Goal: Information Seeking & Learning: Learn about a topic

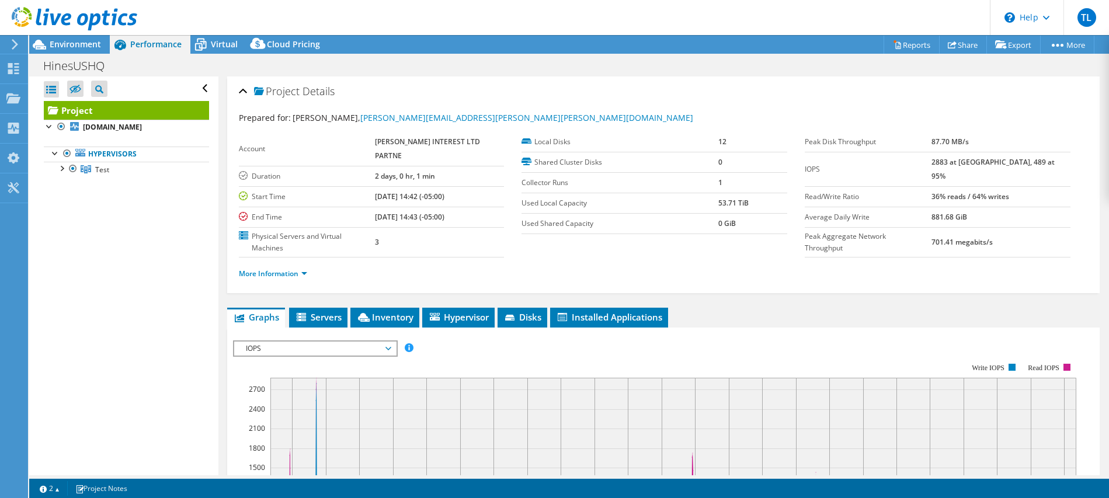
select select "USD"
drag, startPoint x: 79, startPoint y: 246, endPoint x: 44, endPoint y: 132, distance: 119.5
click at [79, 246] on div "Open All Close All Hide Excluded Nodes Project Tree Filter" at bounding box center [123, 276] width 189 height 399
click at [64, 41] on span "Environment" at bounding box center [75, 44] width 51 height 11
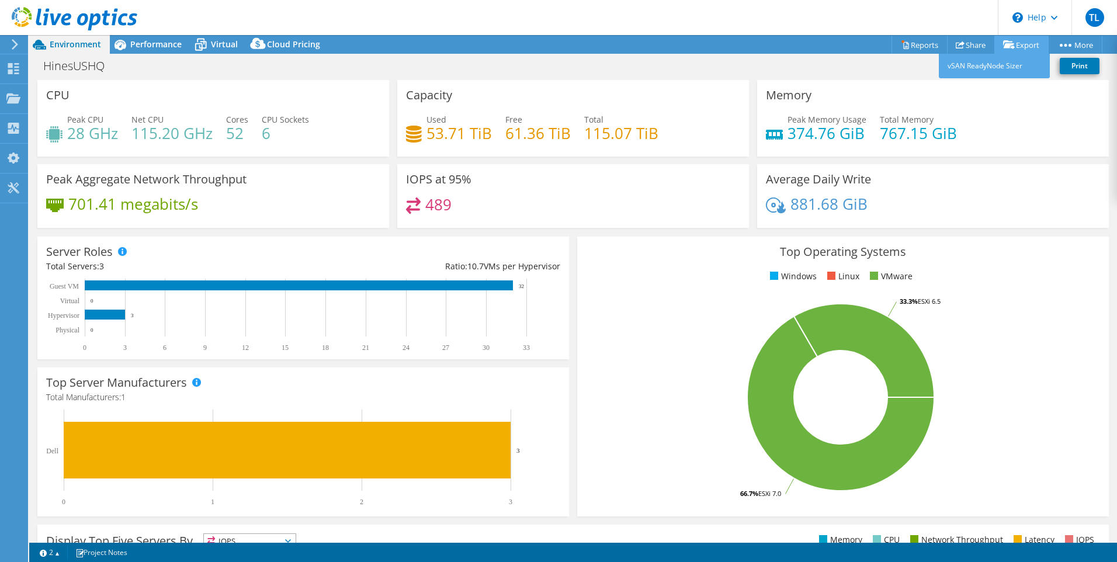
click at [1024, 43] on link "Export" at bounding box center [1021, 45] width 54 height 18
click at [1018, 43] on link "Export" at bounding box center [1021, 45] width 54 height 18
drag, startPoint x: 1020, startPoint y: 112, endPoint x: 1031, endPoint y: 56, distance: 57.2
click at [1022, 100] on div "Memory Peak Memory Usage 374.76 GiB Total Memory 767.15 GiB" at bounding box center [933, 118] width 352 height 77
drag, startPoint x: 1016, startPoint y: 109, endPoint x: 1016, endPoint y: 89, distance: 19.3
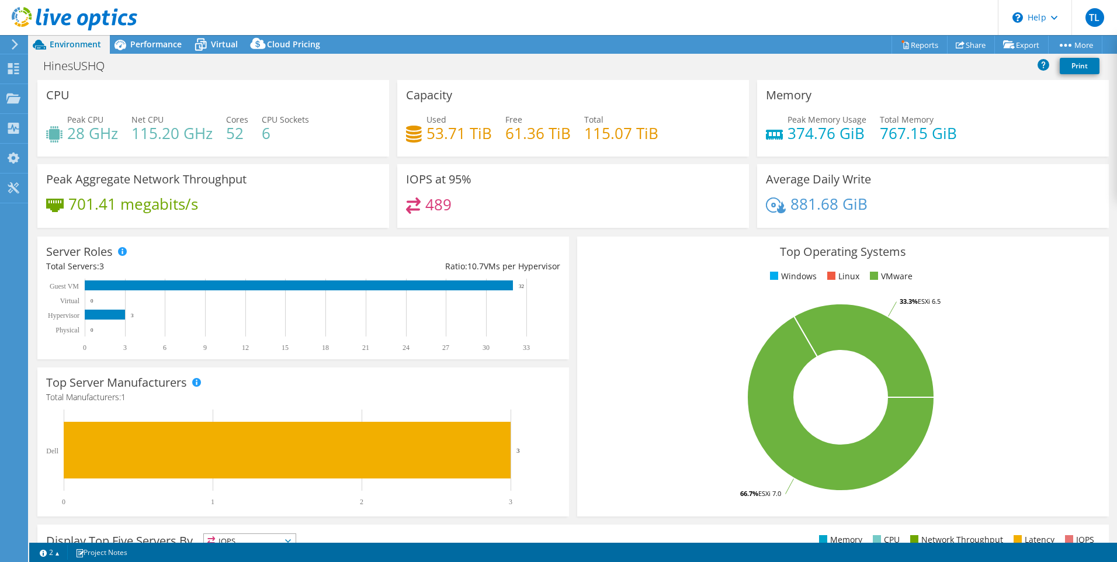
click at [1016, 96] on div "Memory Peak Memory Usage 374.76 GiB Total Memory 767.15 GiB" at bounding box center [933, 118] width 352 height 77
click at [1016, 43] on link "Export" at bounding box center [1021, 45] width 54 height 18
click at [1004, 71] on link "vSAN ReadyNode Sizer" at bounding box center [993, 66] width 111 height 25
click at [988, 129] on div "Peak Memory Usage 374.76 GiB Total Memory 767.15 GiB" at bounding box center [933, 132] width 334 height 38
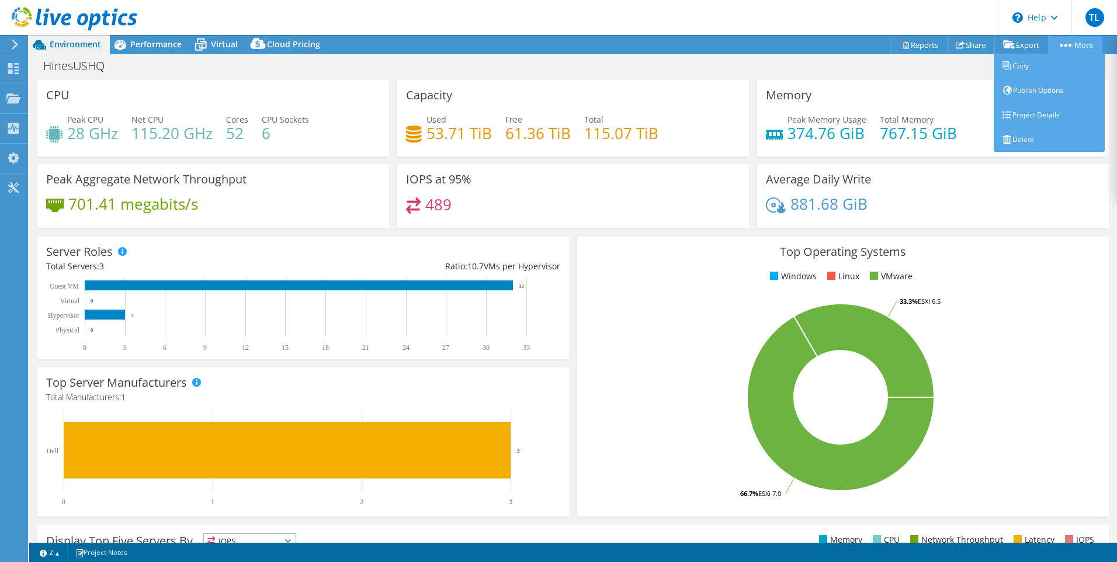
click at [1076, 43] on link "More" at bounding box center [1075, 45] width 54 height 18
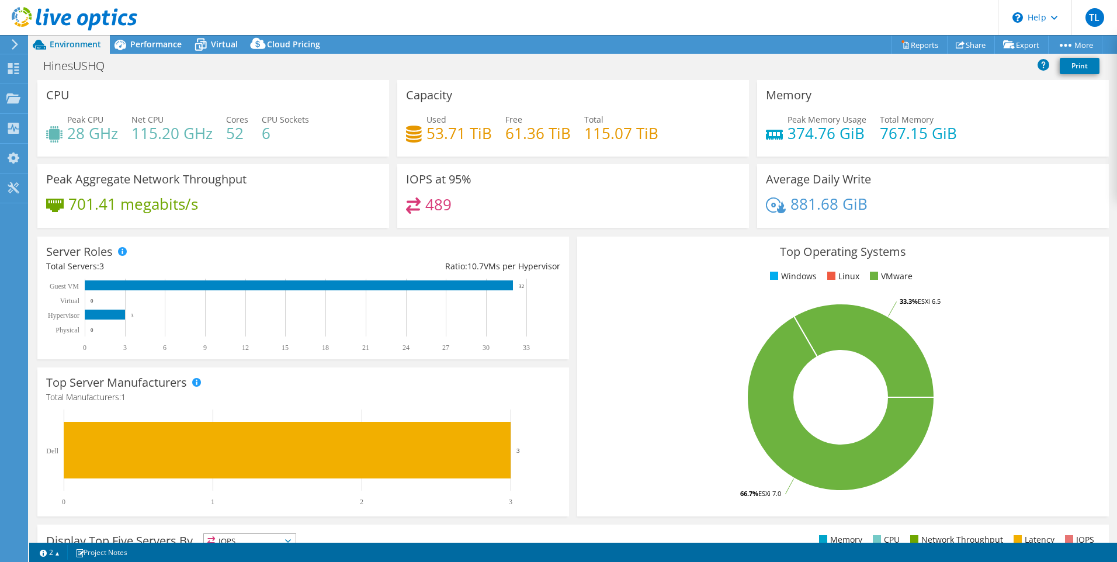
click at [905, 71] on div "HinesUSHQ Print" at bounding box center [572, 66] width 1087 height 22
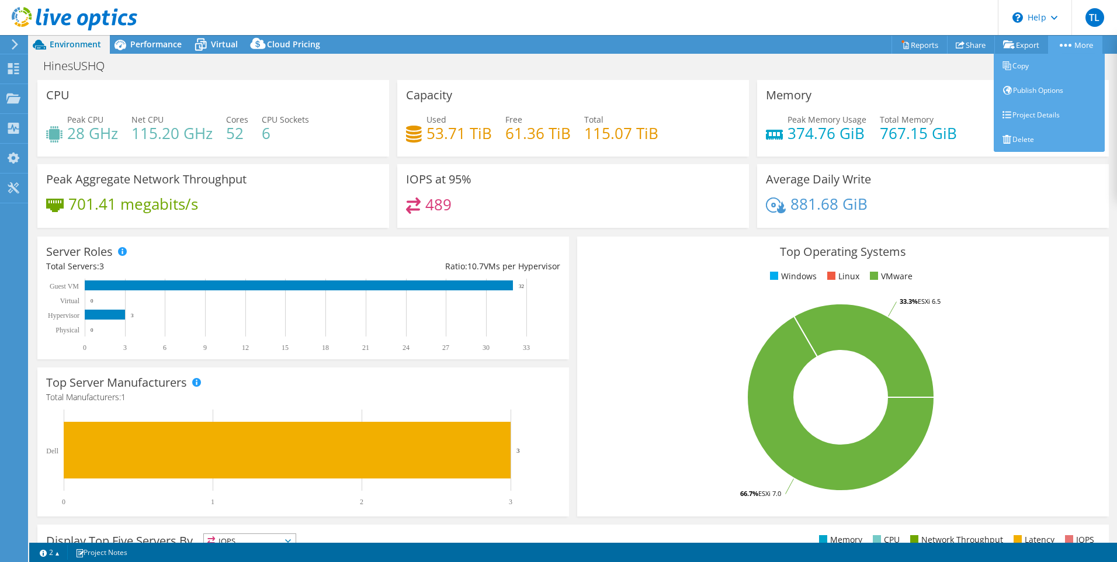
click at [1067, 41] on link "More" at bounding box center [1075, 45] width 54 height 18
click at [1021, 67] on link "Copy" at bounding box center [1048, 66] width 111 height 25
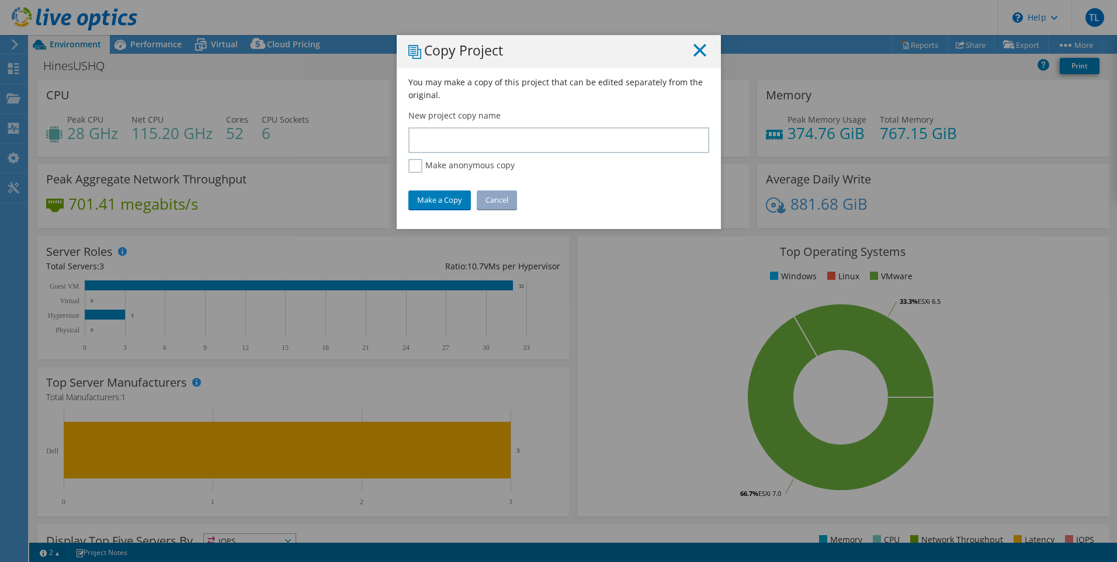
click at [696, 53] on line at bounding box center [700, 50] width 12 height 12
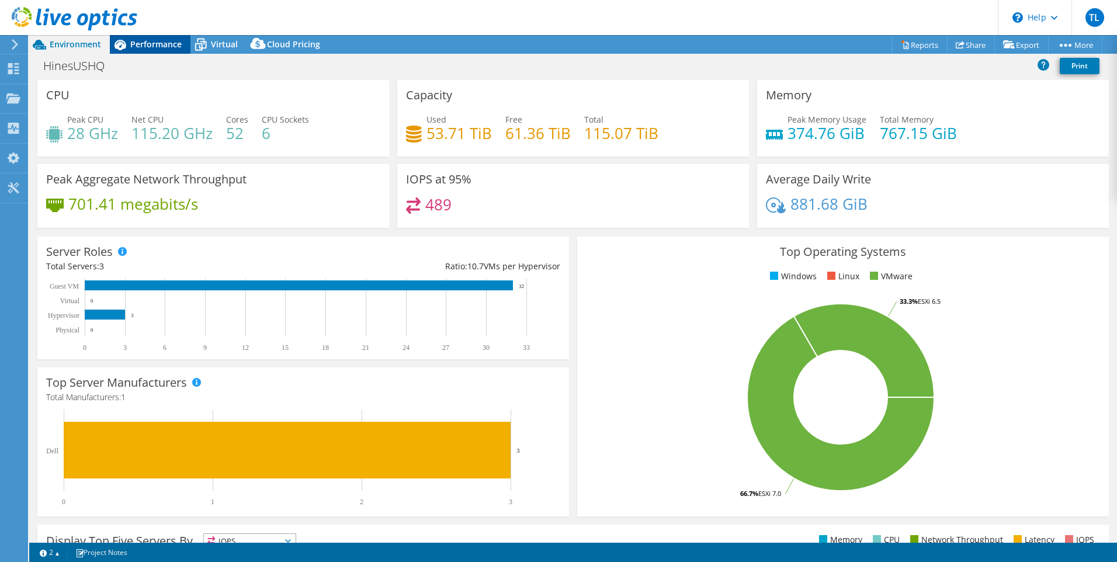
click at [138, 50] on div "Performance" at bounding box center [150, 44] width 81 height 19
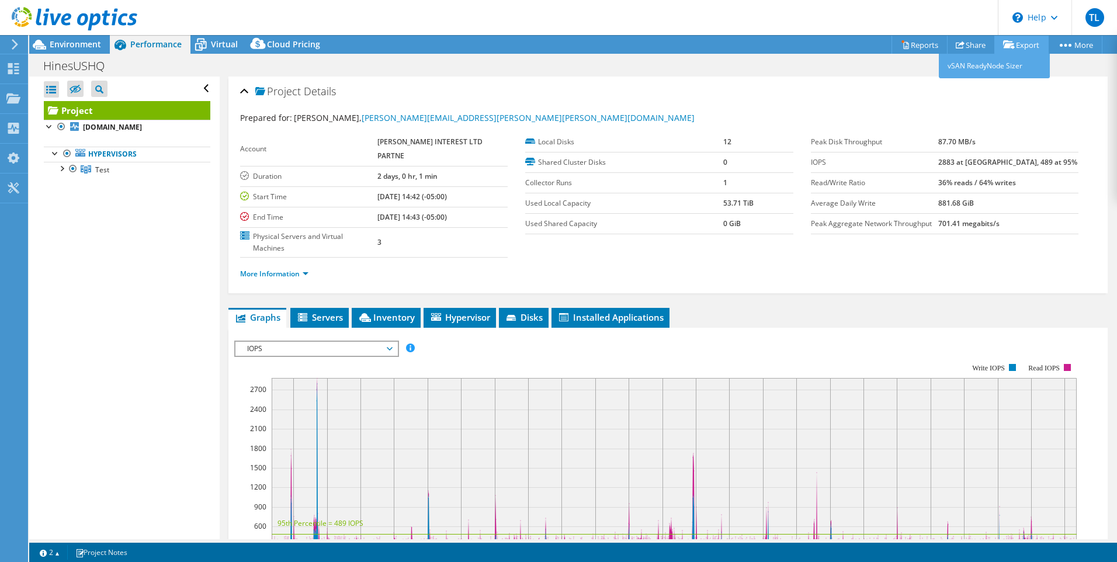
click at [1020, 48] on link "Export" at bounding box center [1021, 45] width 54 height 18
click at [402, 311] on span "Inventory" at bounding box center [385, 317] width 57 height 12
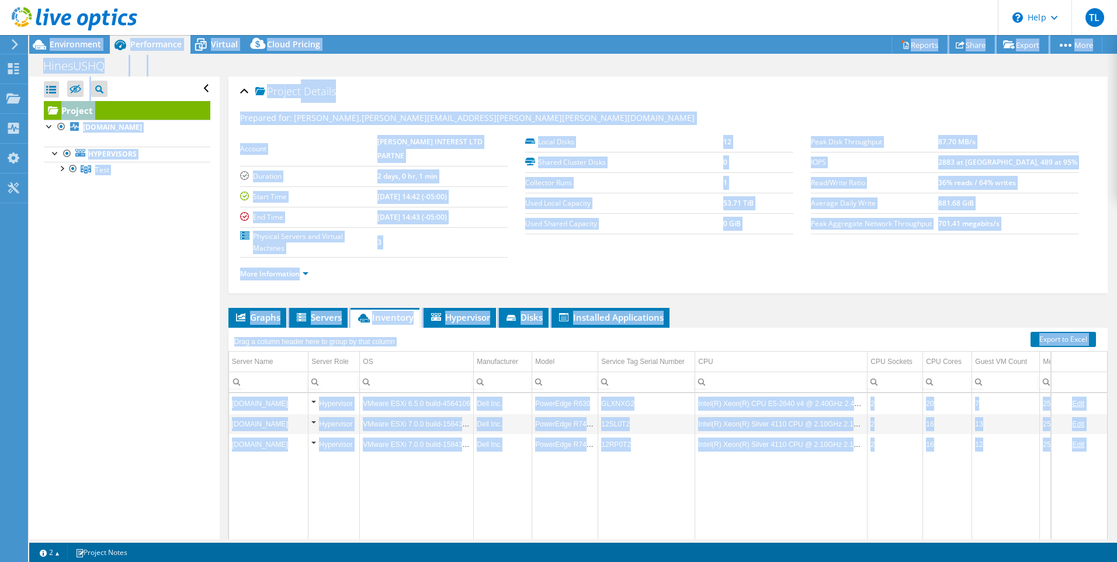
drag, startPoint x: 1042, startPoint y: 486, endPoint x: 1118, endPoint y: 488, distance: 76.5
click at [1108, 488] on html "TL End User Typer [PERSON_NAME] [EMAIL_ADDRESS][DOMAIN_NAME] Curvature LLC My P…" at bounding box center [558, 281] width 1117 height 562
drag, startPoint x: 1118, startPoint y: 488, endPoint x: 1031, endPoint y: 466, distance: 90.4
click at [1031, 466] on td "Data grid" at bounding box center [1006, 514] width 68 height 120
drag, startPoint x: 1077, startPoint y: 493, endPoint x: 1118, endPoint y: 500, distance: 41.5
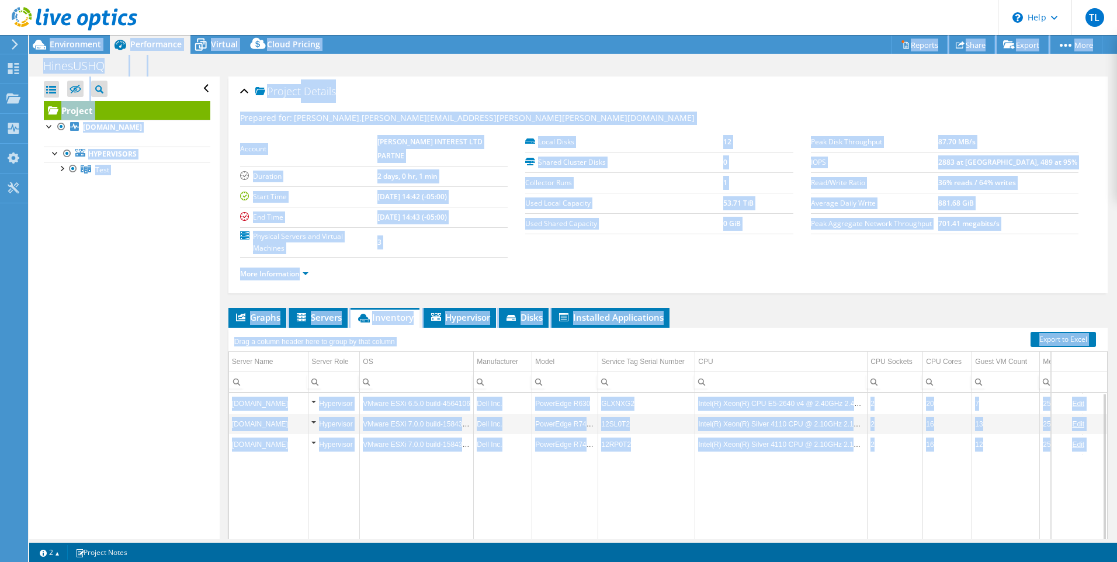
click at [1108, 498] on html "TL End User Typer [PERSON_NAME] [EMAIL_ADDRESS][DOMAIN_NAME] Curvature LLC My P…" at bounding box center [558, 281] width 1117 height 562
click at [946, 477] on td "Data grid" at bounding box center [947, 514] width 49 height 120
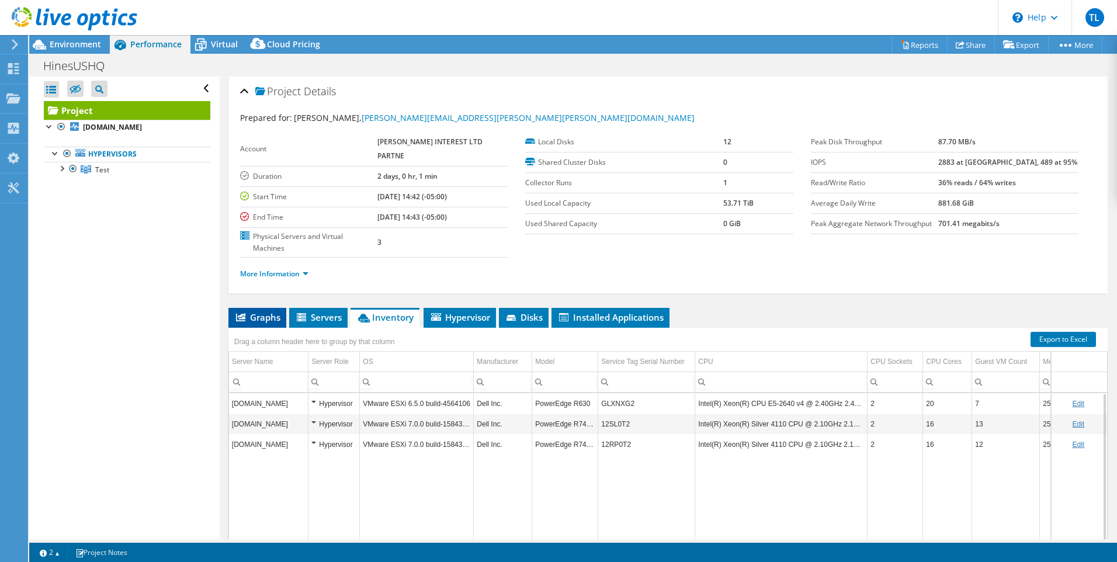
drag, startPoint x: 260, startPoint y: 299, endPoint x: 279, endPoint y: 298, distance: 19.3
click at [264, 311] on span "Graphs" at bounding box center [257, 317] width 46 height 12
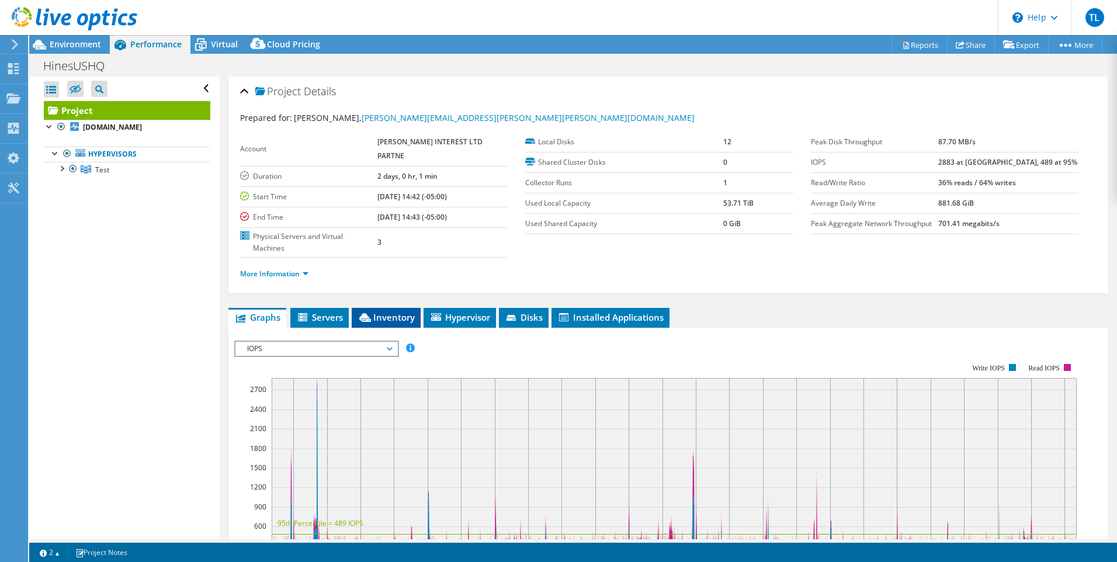
drag, startPoint x: 327, startPoint y: 294, endPoint x: 385, endPoint y: 301, distance: 58.8
click at [327, 311] on span "Servers" at bounding box center [319, 317] width 47 height 12
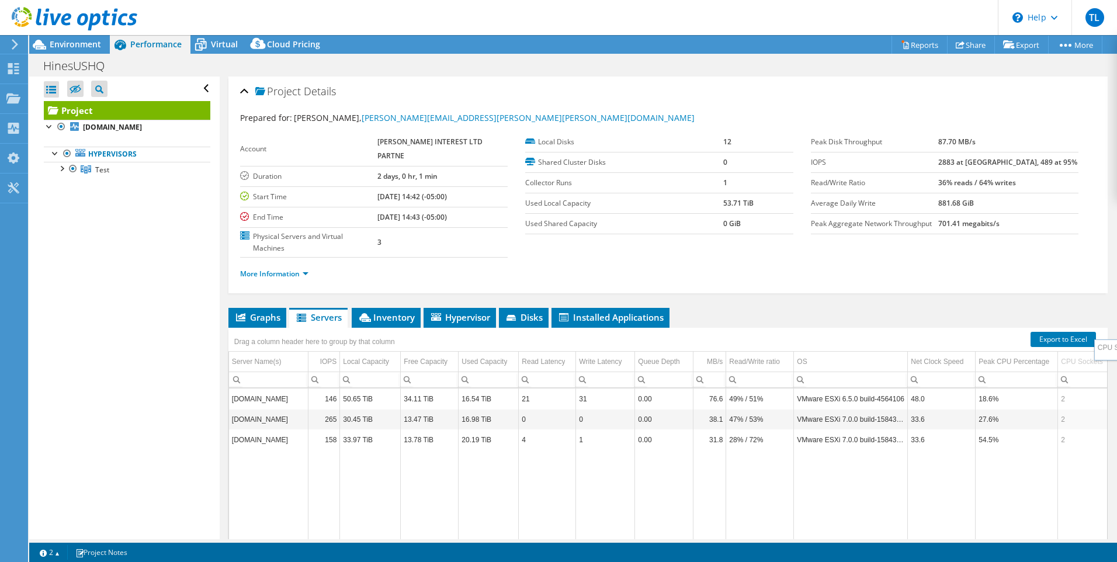
drag, startPoint x: 1086, startPoint y: 339, endPoint x: 1115, endPoint y: 353, distance: 32.1
drag, startPoint x: 876, startPoint y: 311, endPoint x: 1106, endPoint y: 329, distance: 230.8
click at [1106, 329] on div "Project Details Prepared for: [PERSON_NAME], [PERSON_NAME][EMAIL_ADDRESS][PERSO…" at bounding box center [668, 349] width 896 height 544
click at [801, 450] on td "Data grid" at bounding box center [851, 512] width 114 height 125
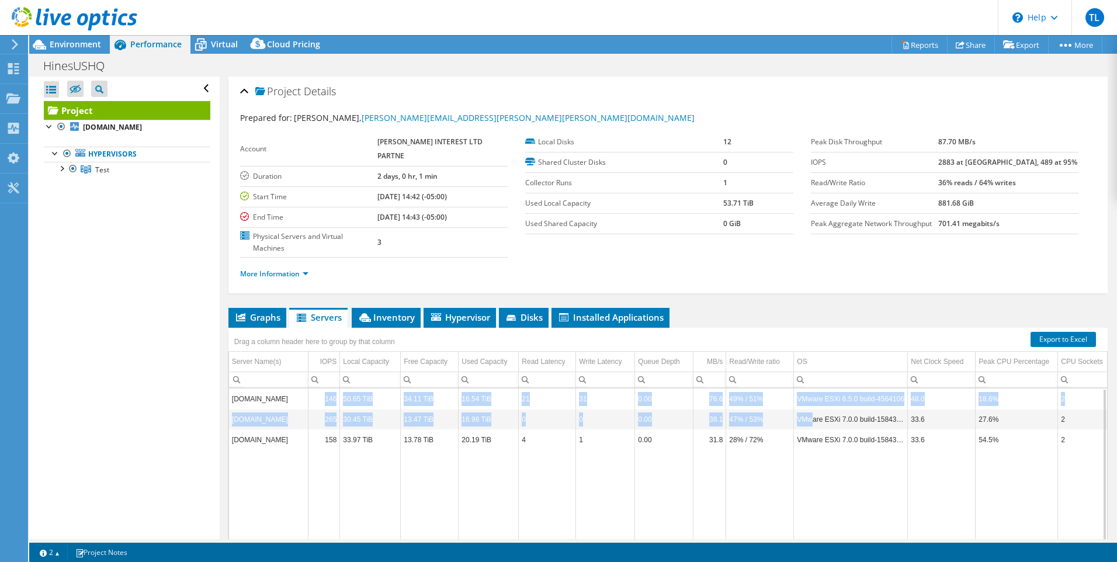
drag, startPoint x: 323, startPoint y: 377, endPoint x: 800, endPoint y: 392, distance: 477.4
click at [804, 392] on tbody "[DOMAIN_NAME] 146 50.65 TiB 34.11 TiB 16.54 TiB 21 31 0.00 76.6 49% / 51% VMwar…" at bounding box center [791, 481] width 1125 height 186
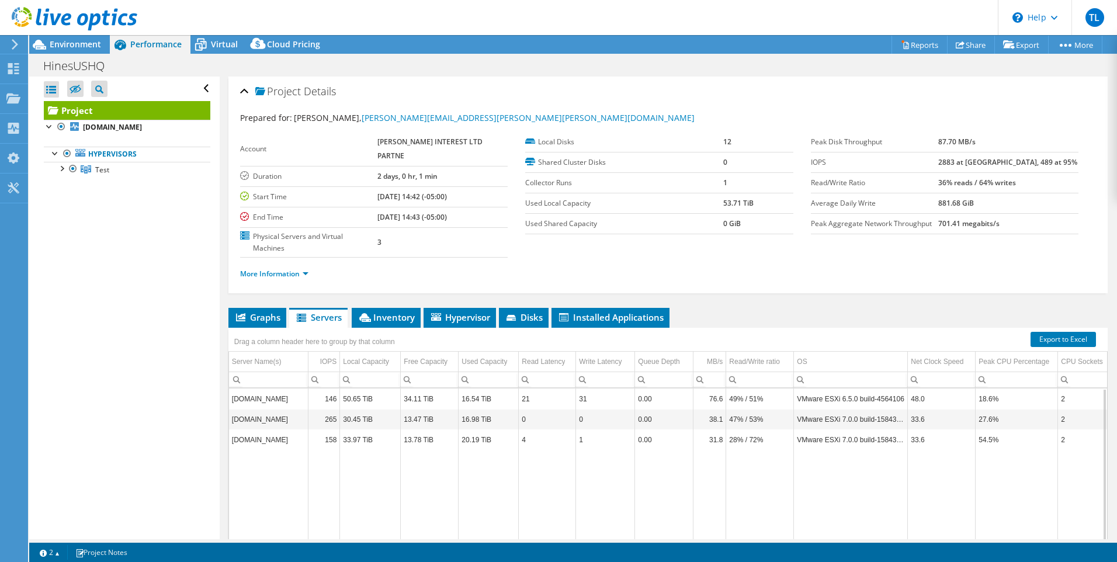
drag, startPoint x: 636, startPoint y: 449, endPoint x: 618, endPoint y: 440, distance: 20.1
click at [638, 450] on td "Data grid" at bounding box center [664, 512] width 58 height 125
click at [69, 44] on span "Environment" at bounding box center [75, 44] width 51 height 11
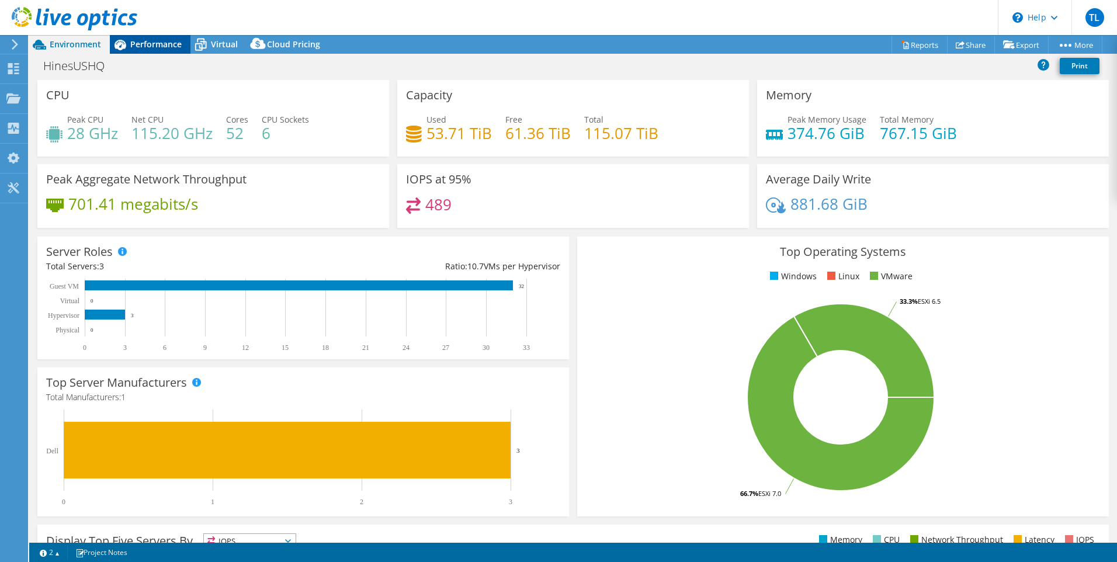
click at [139, 50] on div "Performance" at bounding box center [150, 44] width 81 height 19
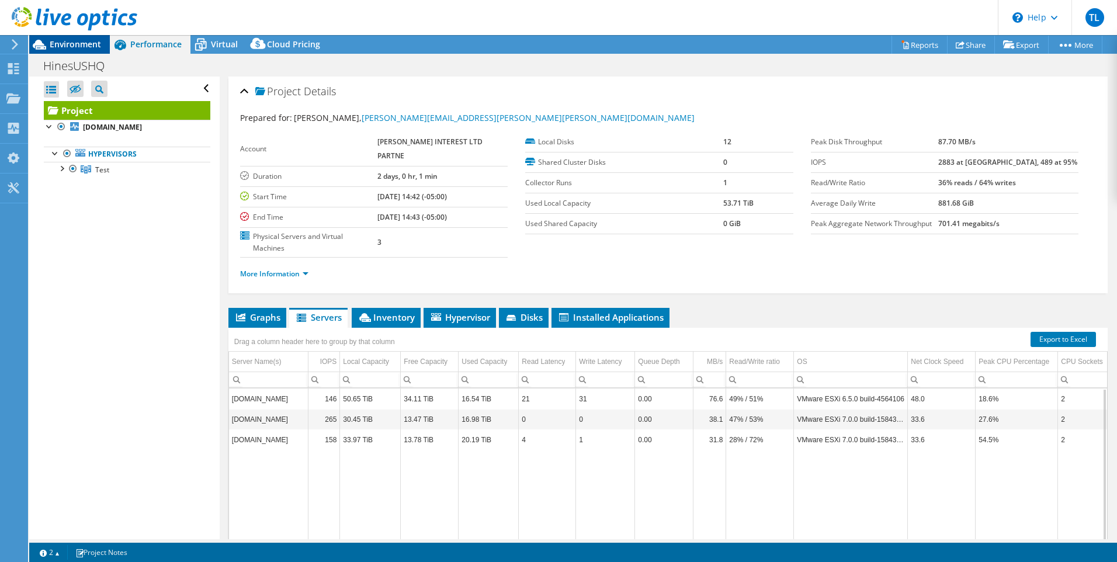
click at [74, 39] on span "Environment" at bounding box center [75, 44] width 51 height 11
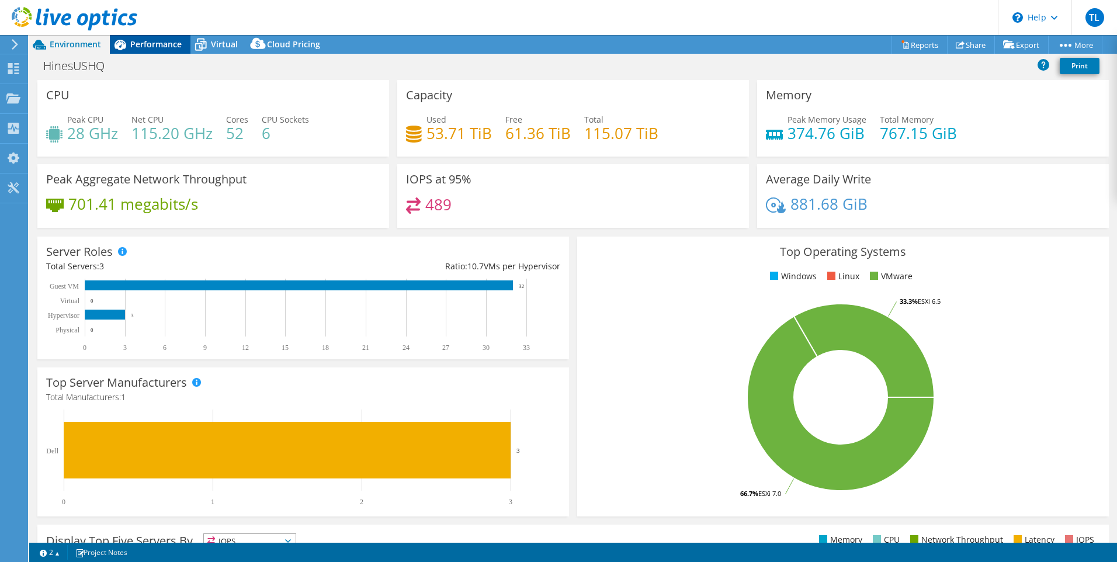
click at [147, 36] on div "Performance" at bounding box center [150, 44] width 81 height 19
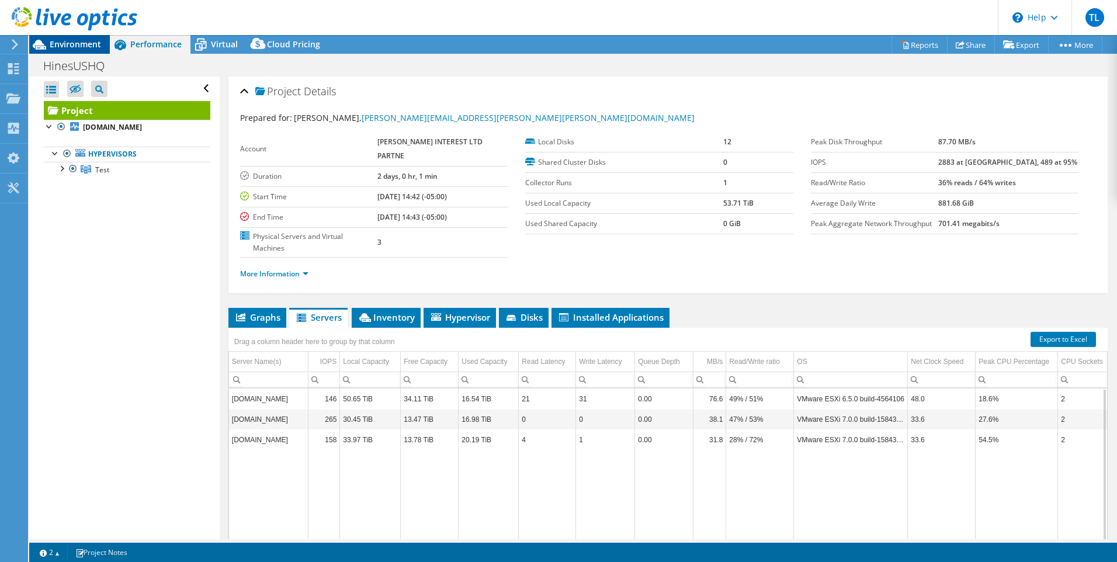
click at [65, 43] on span "Environment" at bounding box center [75, 44] width 51 height 11
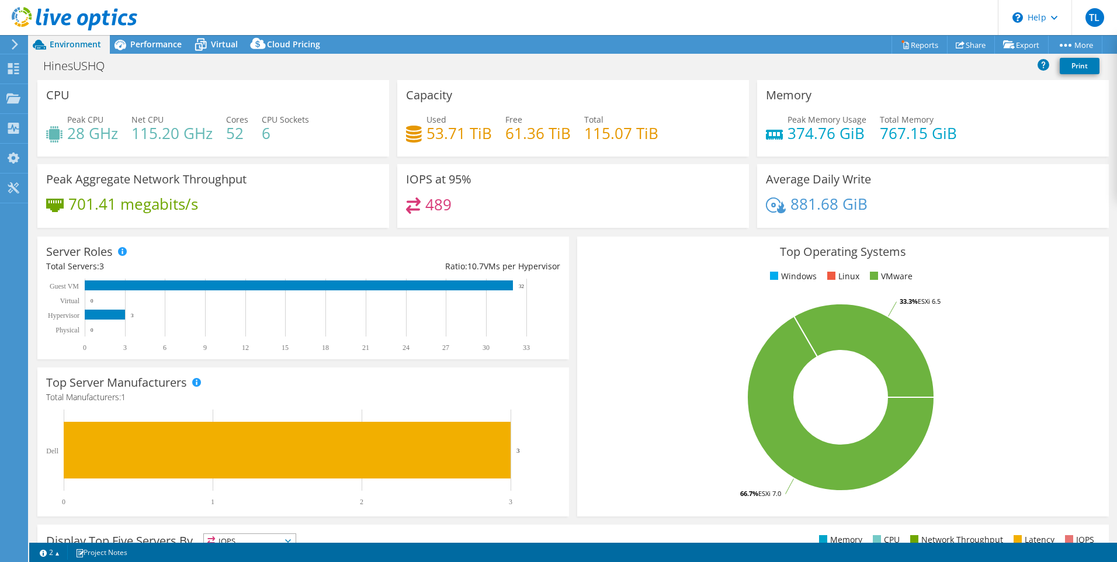
click at [599, 135] on h4 "115.07 TiB" at bounding box center [621, 133] width 74 height 13
drag, startPoint x: 585, startPoint y: 134, endPoint x: 663, endPoint y: 128, distance: 77.9
click at [663, 128] on div "Used 53.71 TiB Free 61.36 TiB Total 115.07 TiB" at bounding box center [573, 132] width 334 height 38
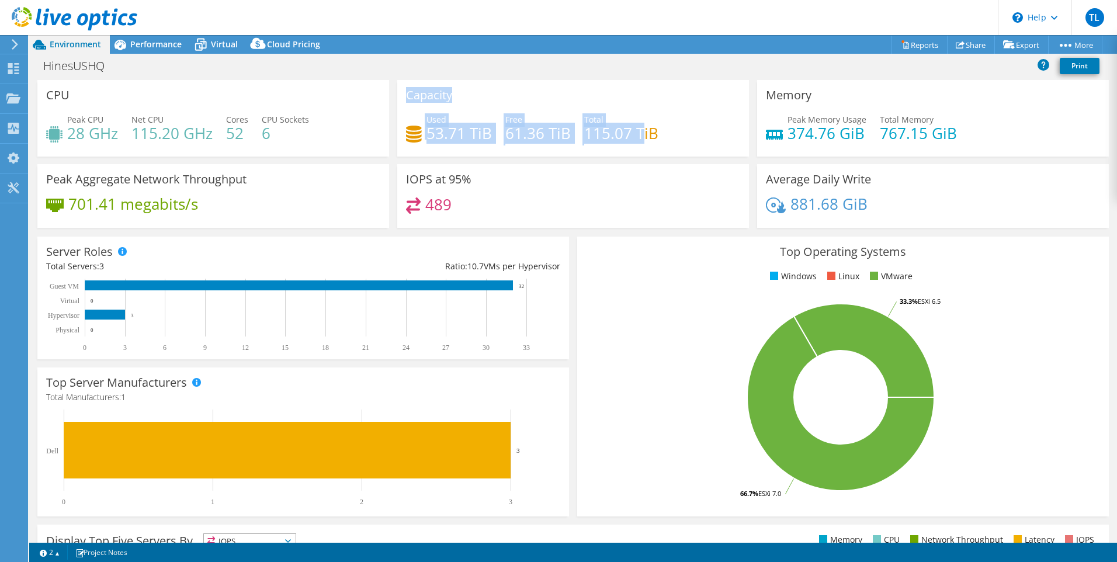
drag, startPoint x: 405, startPoint y: 96, endPoint x: 638, endPoint y: 135, distance: 235.7
click at [638, 135] on div "Capacity Used 53.71 TiB Free 61.36 TiB Total 115.07 TiB" at bounding box center [573, 118] width 352 height 77
drag, startPoint x: 638, startPoint y: 135, endPoint x: 491, endPoint y: 144, distance: 146.8
click at [510, 145] on div "Used 53.71 TiB Free 61.36 TiB Total 115.07 TiB" at bounding box center [573, 132] width 334 height 38
